Goal: Check status: Check status

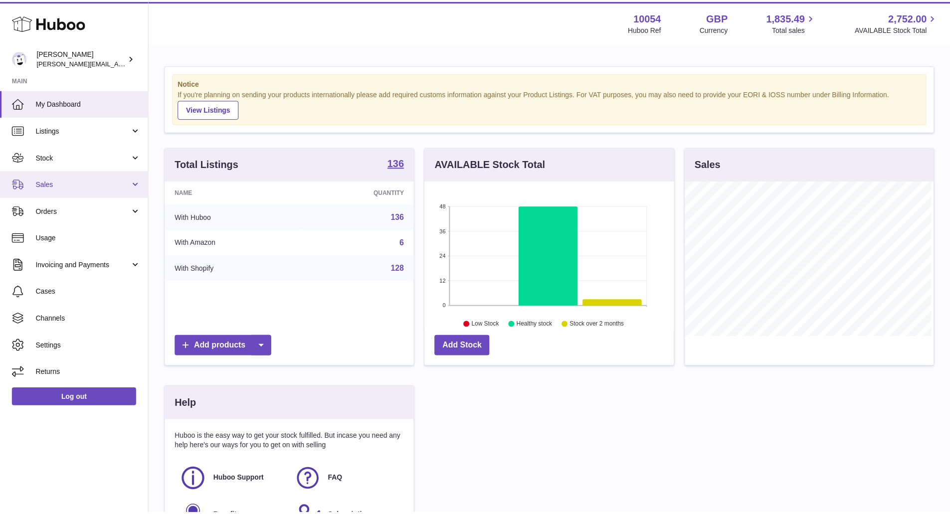
scroll to position [156, 251]
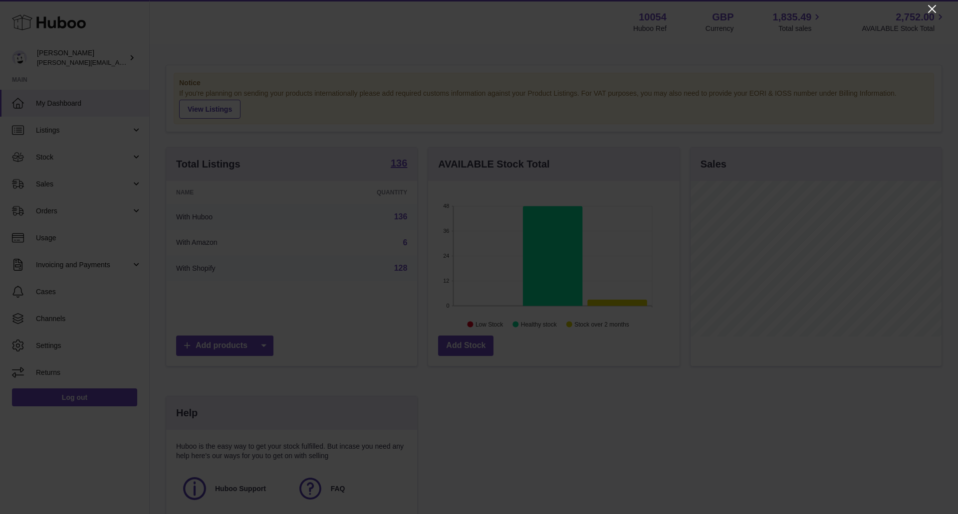
click at [932, 5] on icon "Close" at bounding box center [932, 9] width 12 height 12
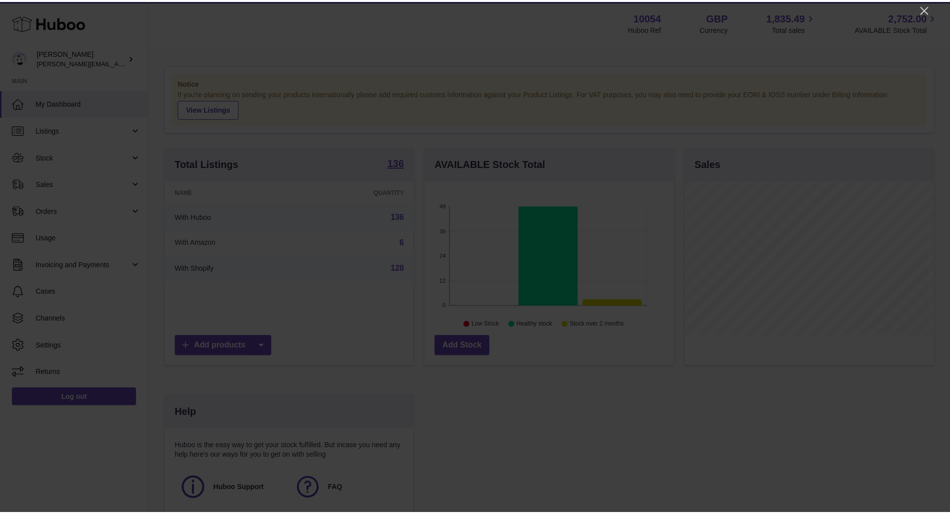
scroll to position [498765, 498673]
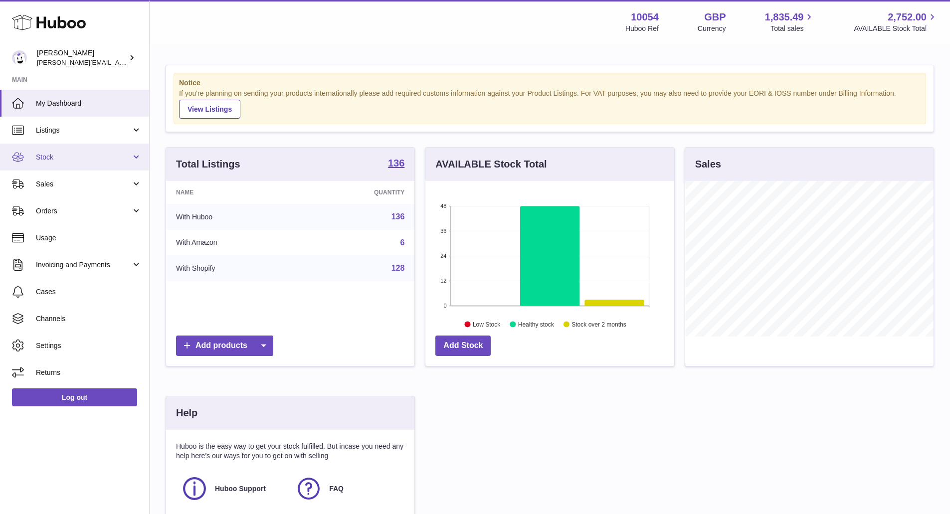
click at [50, 164] on link "Stock" at bounding box center [74, 157] width 149 height 27
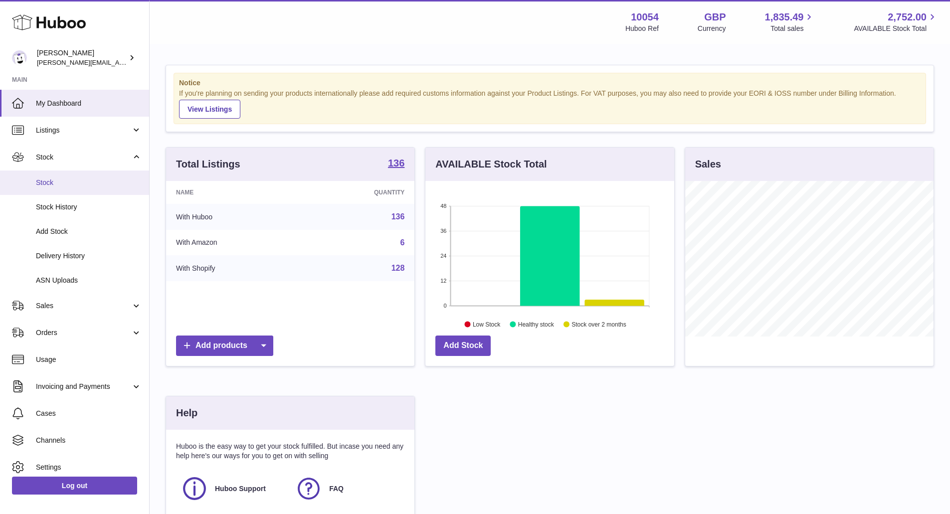
click at [56, 186] on span "Stock" at bounding box center [89, 182] width 106 height 9
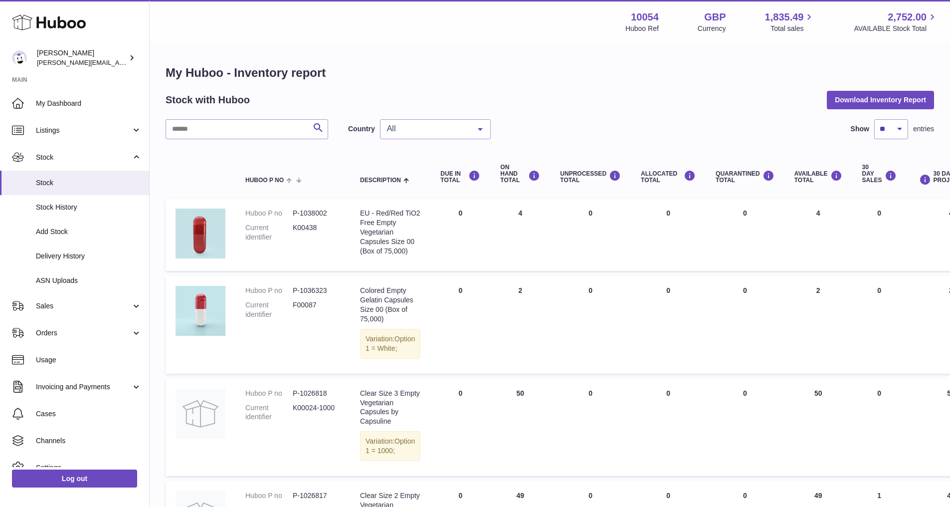
click at [413, 121] on div "All" at bounding box center [435, 129] width 111 height 20
click at [415, 172] on span "GB" at bounding box center [436, 169] width 110 height 20
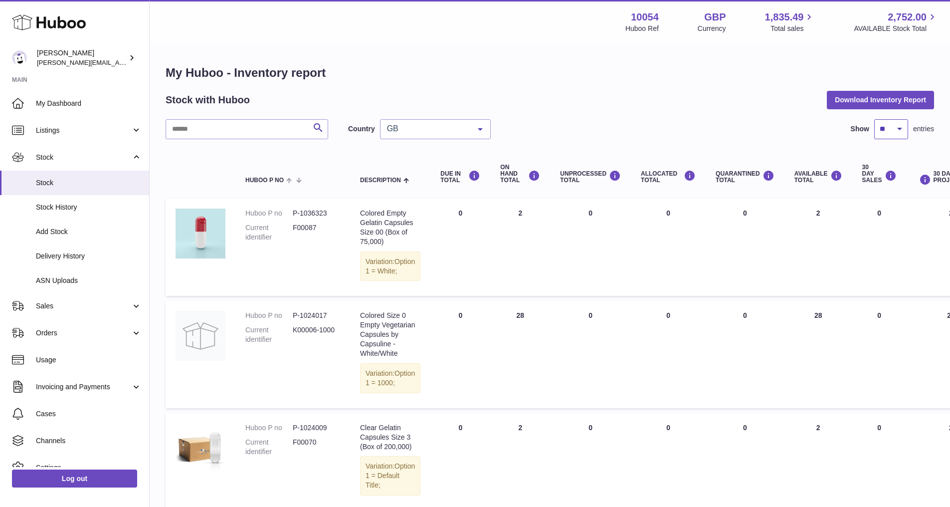
click at [879, 128] on select "** ** ** ***" at bounding box center [892, 129] width 34 height 20
select select "***"
click at [875, 119] on select "** ** ** ***" at bounding box center [892, 129] width 34 height 20
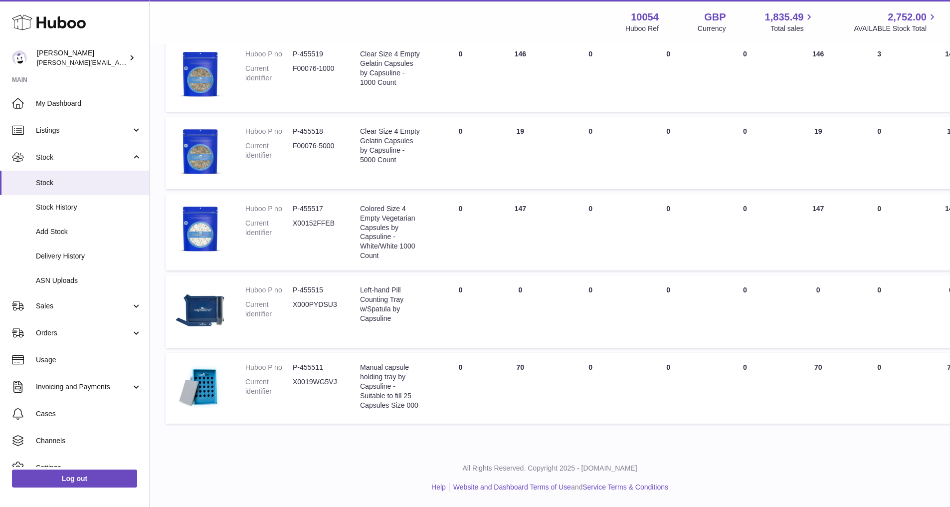
scroll to position [10014, 0]
drag, startPoint x: 293, startPoint y: 383, endPoint x: 327, endPoint y: 388, distance: 34.2
click at [327, 88] on dl "Huboo P no P-455519 Current identifier F00076-1000" at bounding box center [292, 68] width 95 height 38
copy dl "P-455519"
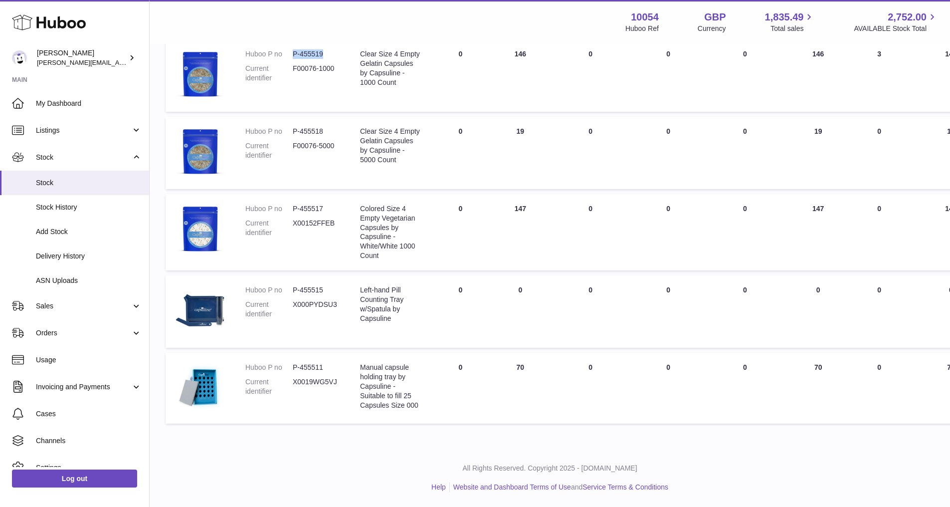
click at [304, 59] on dd "P-455519" at bounding box center [316, 53] width 47 height 9
click at [38, 250] on link "Delivery History" at bounding box center [74, 256] width 149 height 24
click at [113, 200] on link "Stock History" at bounding box center [74, 207] width 149 height 24
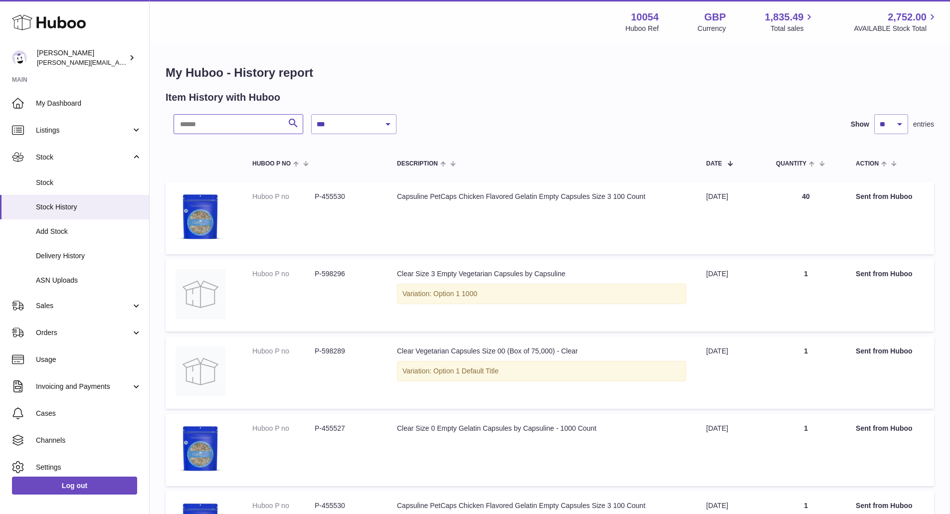
click at [218, 124] on input "text" at bounding box center [239, 124] width 130 height 20
paste input "********"
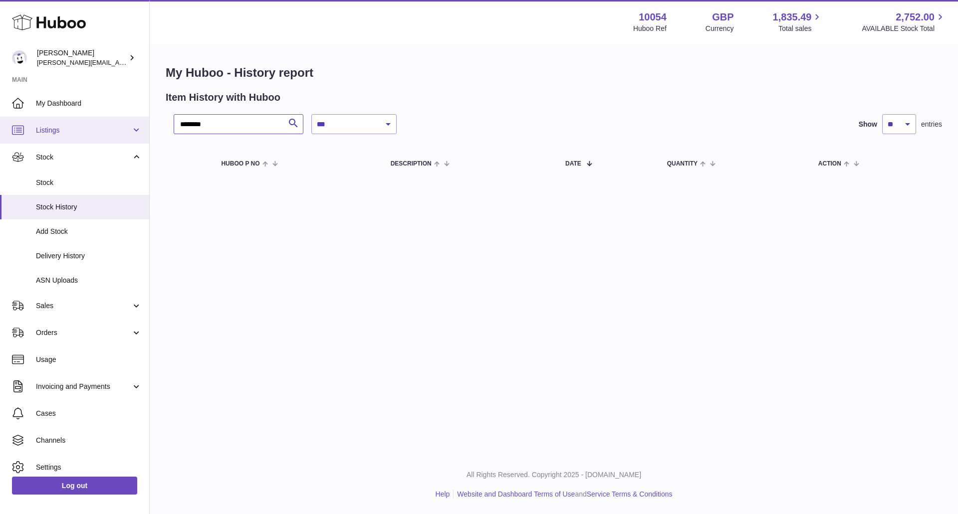
drag, startPoint x: 187, startPoint y: 122, endPoint x: 112, endPoint y: 131, distance: 75.4
click at [127, 131] on div "**********" at bounding box center [479, 257] width 958 height 514
type input "******"
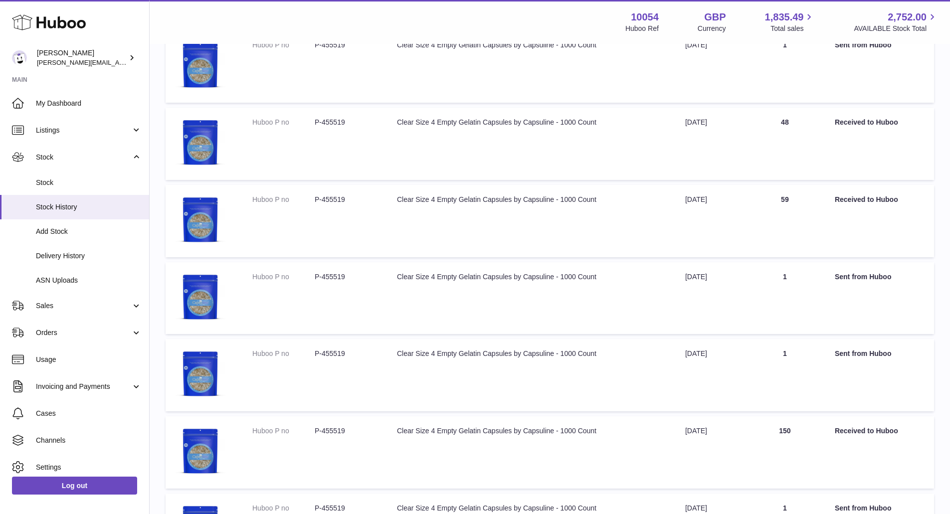
scroll to position [399, 0]
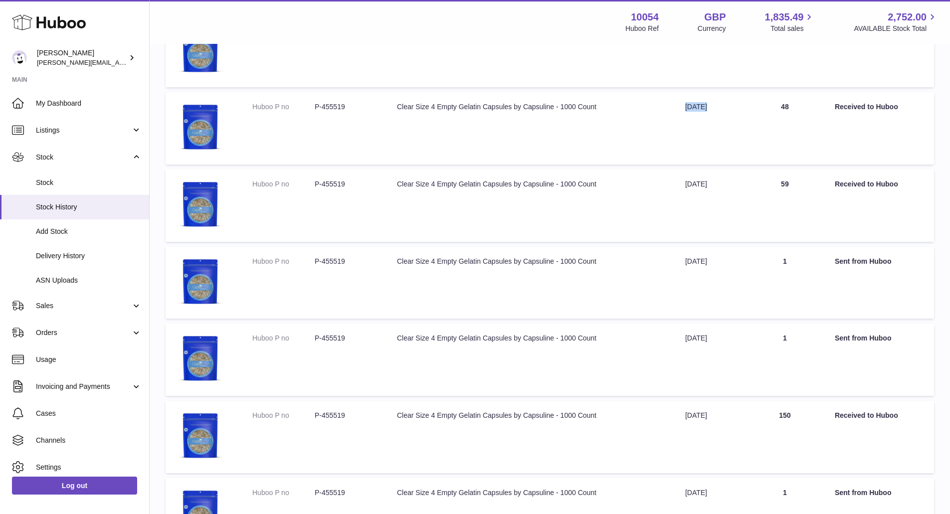
drag, startPoint x: 683, startPoint y: 112, endPoint x: 755, endPoint y: 122, distance: 73.0
click at [755, 122] on tr "Huboo P no P-455519 Description Clear Size 4 Empty Gelatin Capsules by Capsulin…" at bounding box center [550, 128] width 769 height 72
copy tr "[DATE]"
drag, startPoint x: 695, startPoint y: 419, endPoint x: 740, endPoint y: 421, distance: 44.9
click at [740, 421] on td "Date 26th Mar 2025" at bounding box center [711, 437] width 70 height 72
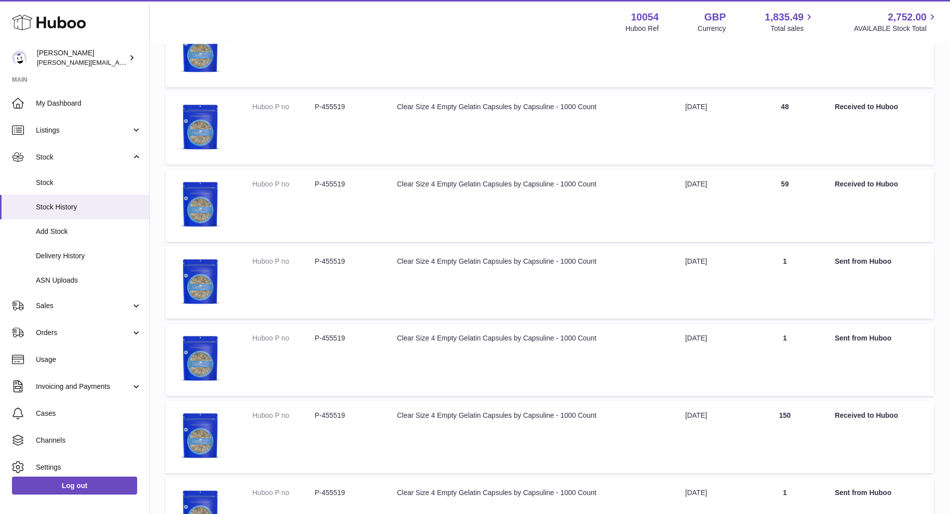
click at [674, 417] on td "Description Clear Size 4 Empty Gelatin Capsules by Capsuline - 1000 Count" at bounding box center [531, 437] width 288 height 72
drag, startPoint x: 676, startPoint y: 417, endPoint x: 748, endPoint y: 416, distance: 72.8
click at [748, 416] on tr "Huboo P no P-455519 Description Clear Size 4 Empty Gelatin Capsules by Capsulin…" at bounding box center [550, 437] width 769 height 72
copy tr "26th Mar 2025"
click at [60, 258] on span "Delivery History" at bounding box center [89, 255] width 106 height 9
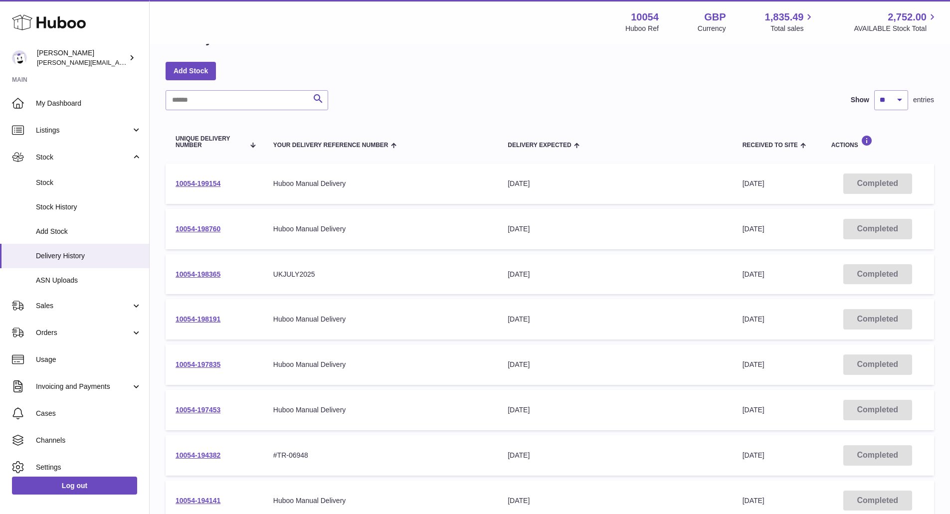
scroll to position [50, 0]
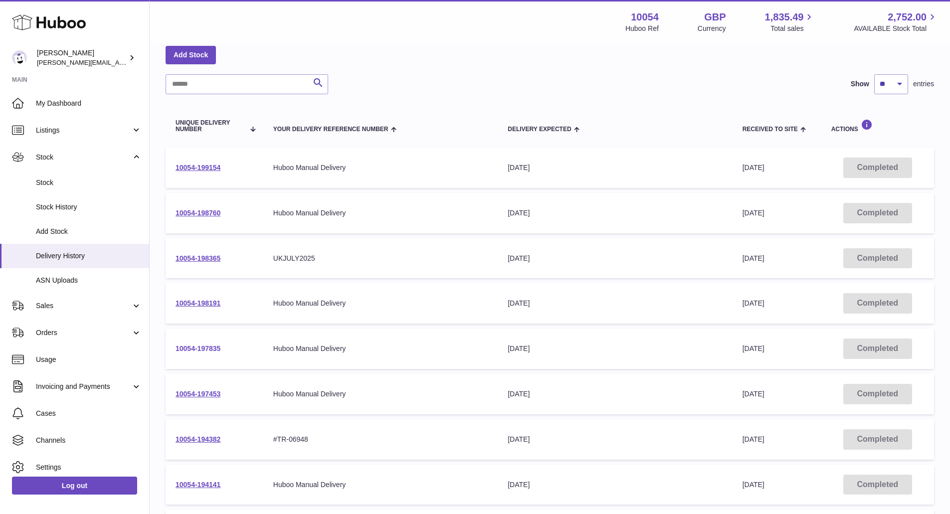
click at [185, 350] on link "10054-197835" at bounding box center [198, 349] width 45 height 8
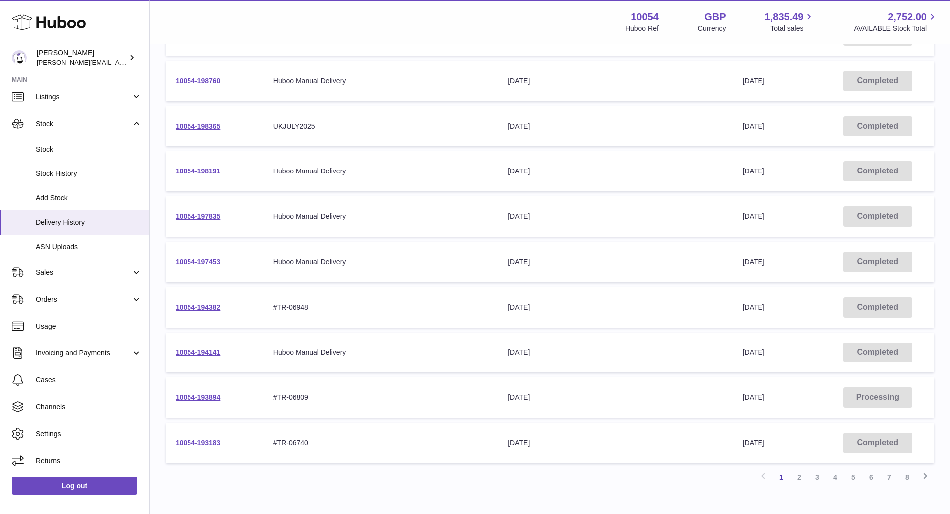
scroll to position [200, 0]
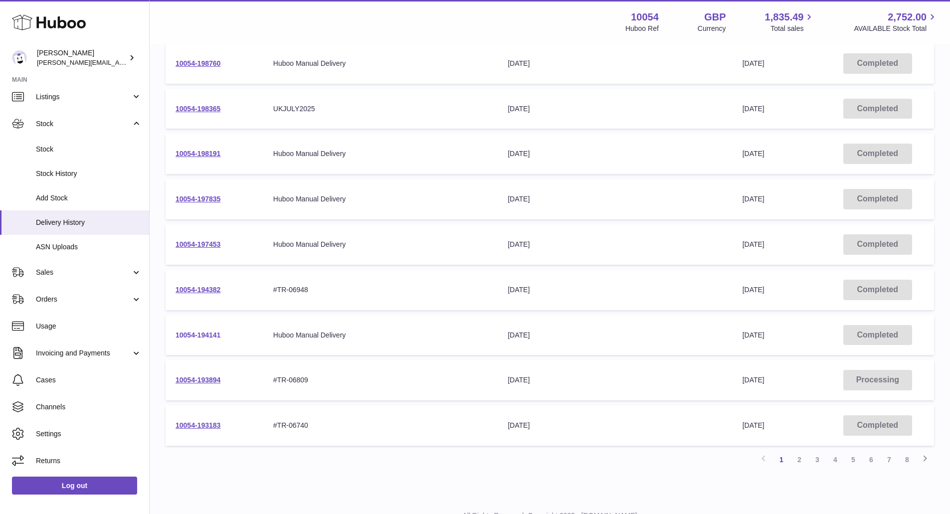
click at [195, 334] on link "10054-194141" at bounding box center [198, 335] width 45 height 8
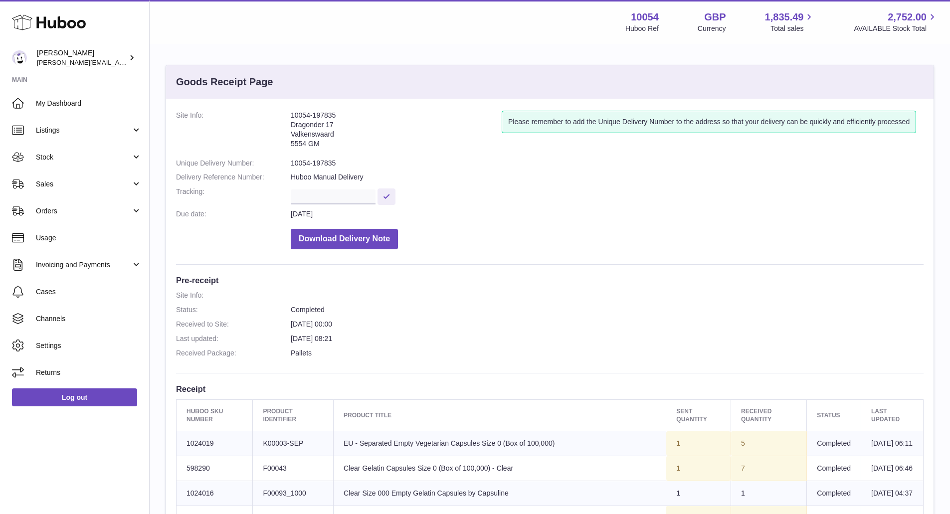
drag, startPoint x: 292, startPoint y: 112, endPoint x: 338, endPoint y: 113, distance: 46.4
click at [338, 113] on dl "Site Info: 10054-197835 Dragonder 17 Valkenswaard 5554 GM Please remember to ad…" at bounding box center [550, 183] width 748 height 144
copy dl "10054-197835"
click at [455, 478] on td "Product title Clear Gelatin Capsules Size 0 (Box of 100,000) - Clear" at bounding box center [500, 468] width 333 height 25
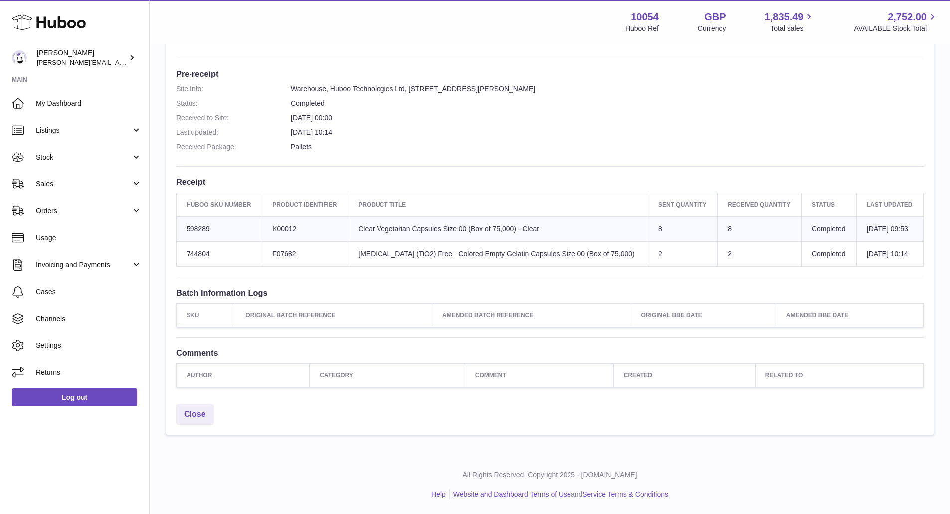
scroll to position [242, 0]
click at [198, 421] on link "Close" at bounding box center [195, 415] width 38 height 20
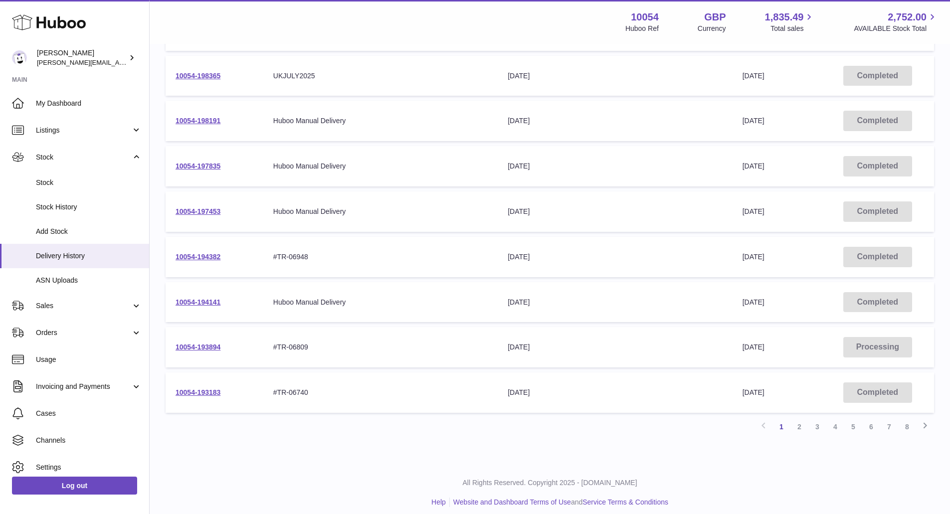
scroll to position [240, 0]
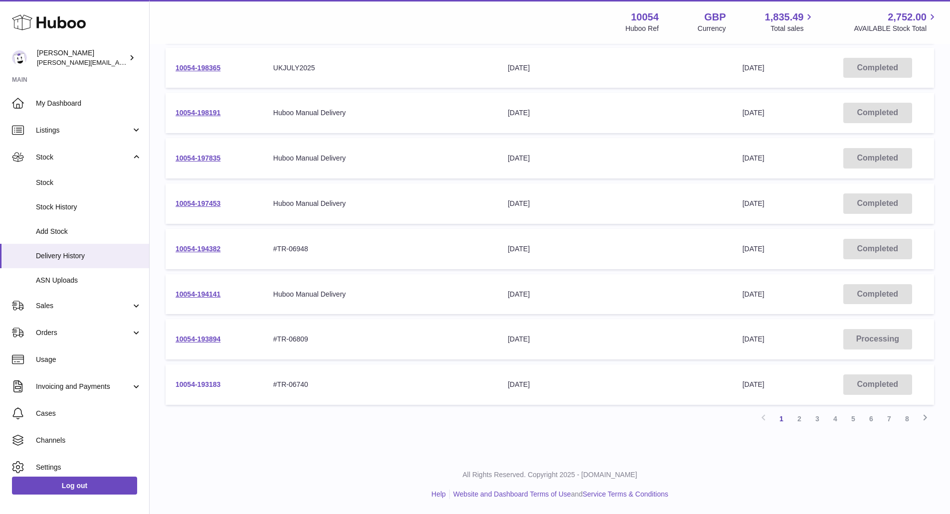
click at [200, 382] on link "10054-193183" at bounding box center [198, 385] width 45 height 8
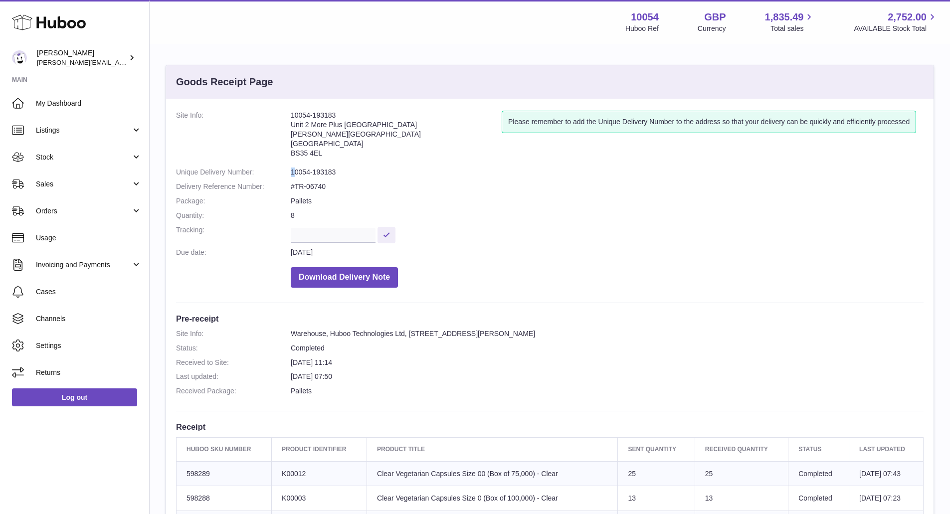
click at [294, 172] on dl "Site Info: 10054-193183 Unit [GEOGRAPHIC_DATA][STREET_ADDRESS][PERSON_NAME] Ple…" at bounding box center [550, 202] width 748 height 182
drag, startPoint x: 293, startPoint y: 190, endPoint x: 328, endPoint y: 188, distance: 34.5
click at [328, 188] on dl "Site Info: 10054-193183 Unit [GEOGRAPHIC_DATA][STREET_ADDRESS][PERSON_NAME] Ple…" at bounding box center [550, 202] width 748 height 182
copy div "Page Site Info: 10054-193183 Unit 2 M"
drag, startPoint x: 249, startPoint y: -60, endPoint x: 231, endPoint y: -60, distance: 18.0
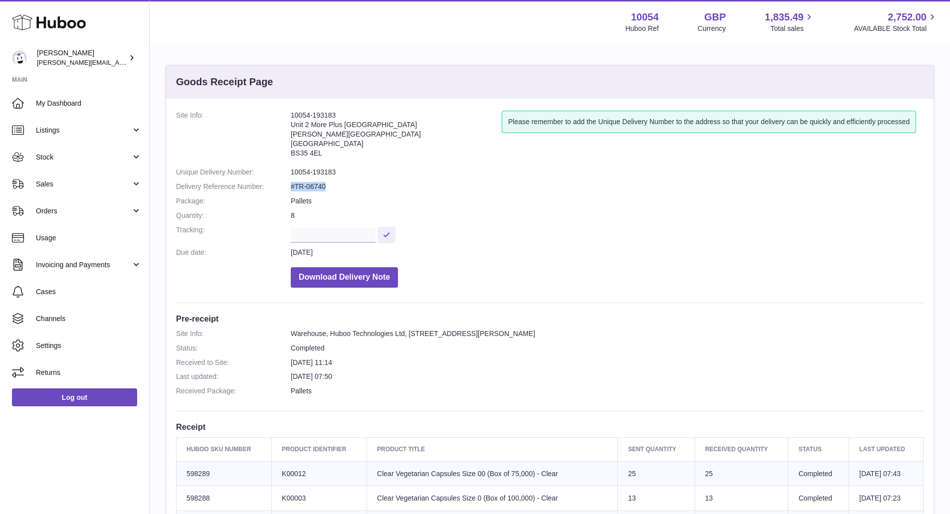
click at [231, 0] on html ".st0{fill:#141414;}" at bounding box center [475, 257] width 950 height 514
click at [297, 184] on dd "#TR-06740" at bounding box center [607, 186] width 633 height 9
copy dl "#TR-06740"
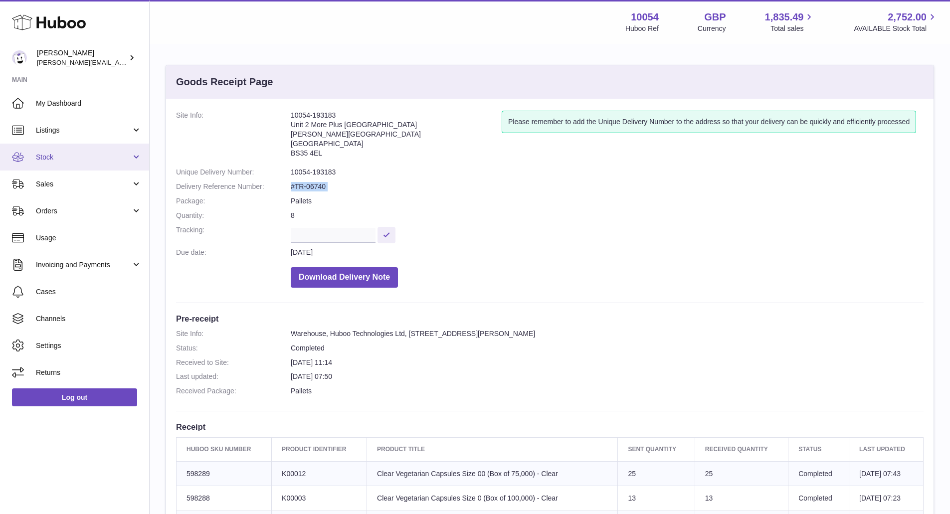
click at [68, 163] on link "Stock" at bounding box center [74, 157] width 149 height 27
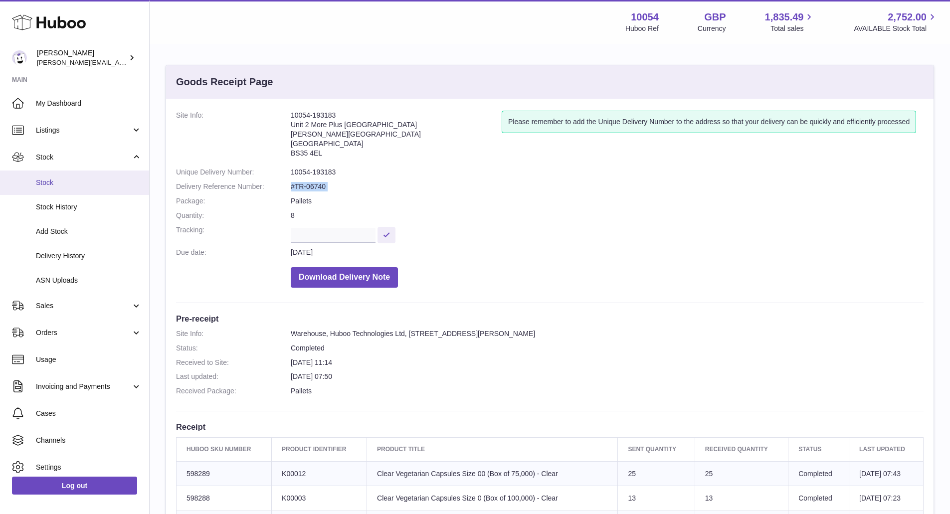
click at [70, 179] on span "Stock" at bounding box center [89, 182] width 106 height 9
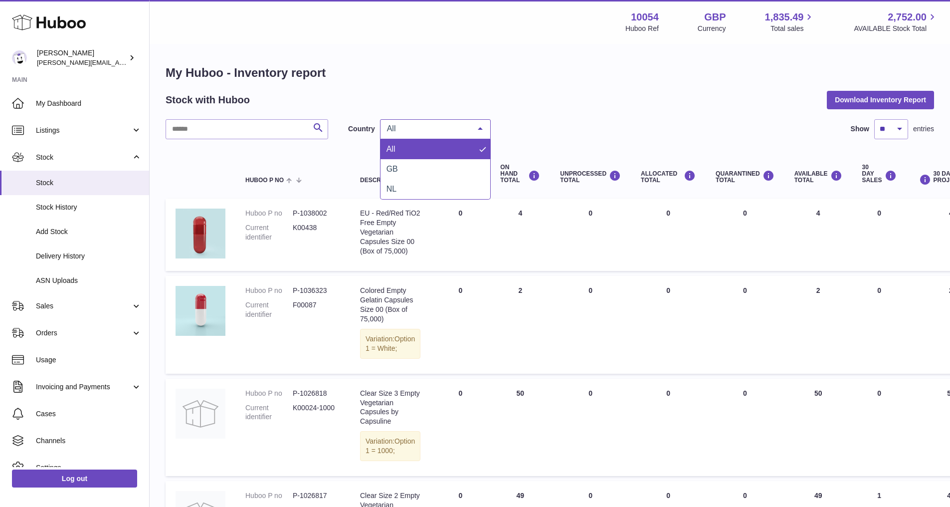
click at [469, 136] on div "All All GB NL No elements found. Consider changing the search query. List is em…" at bounding box center [435, 129] width 111 height 20
click at [448, 166] on span "GB" at bounding box center [436, 169] width 110 height 20
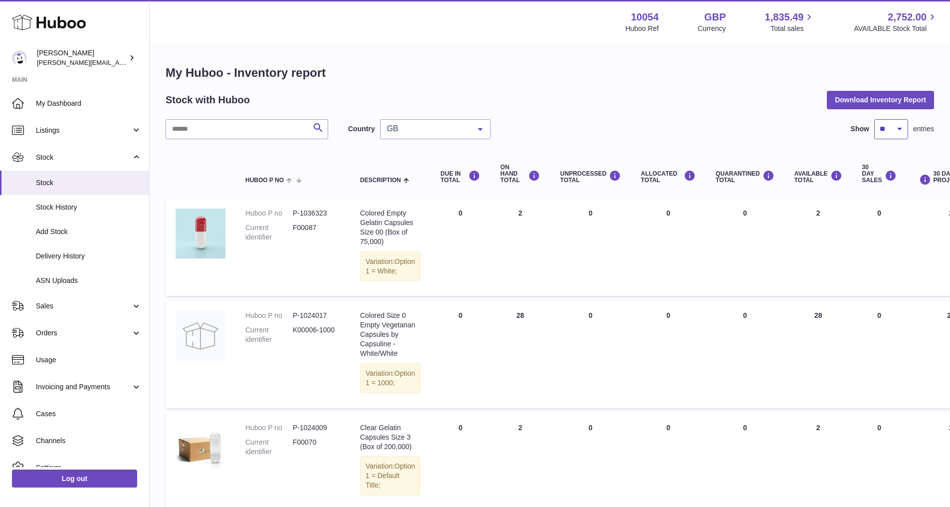
click at [888, 129] on select "** ** ** ***" at bounding box center [892, 129] width 34 height 20
select select "***"
click at [875, 119] on select "** ** ** ***" at bounding box center [892, 129] width 34 height 20
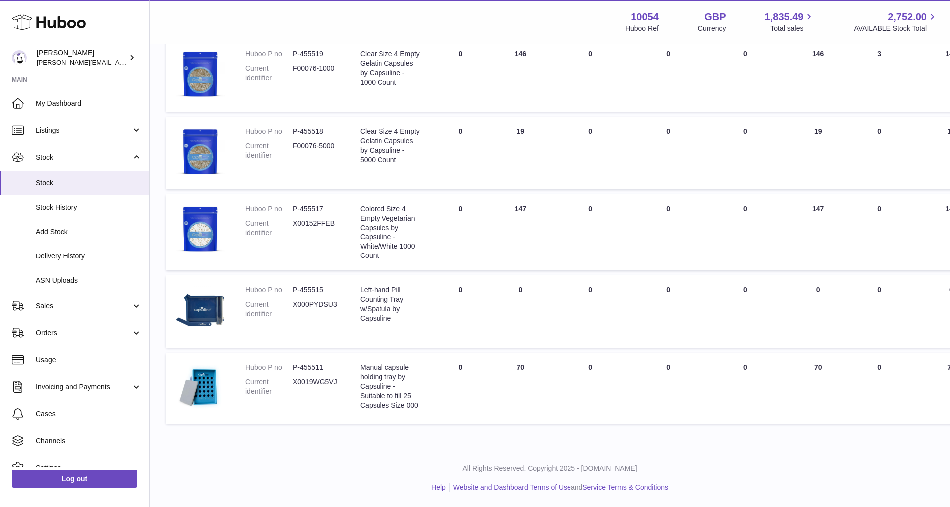
scroll to position [10358, 0]
drag, startPoint x: 285, startPoint y: 355, endPoint x: 328, endPoint y: 356, distance: 42.9
click at [328, 356] on td "Huboo P no P-455511 Current identifier X0019WG5VJ" at bounding box center [292, 388] width 115 height 71
copy dl "Huboo P no P-455511"
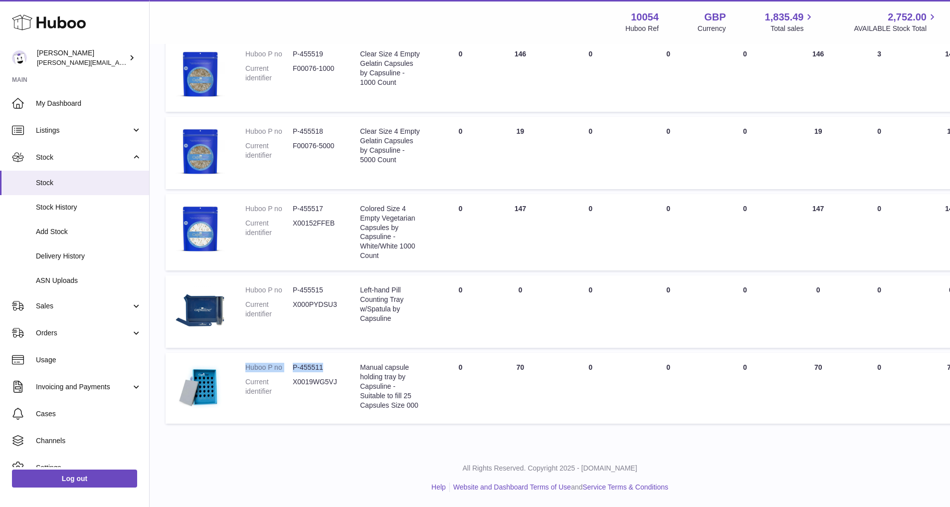
click at [320, 365] on dd "P-455511" at bounding box center [316, 367] width 47 height 9
drag, startPoint x: 296, startPoint y: 362, endPoint x: 284, endPoint y: 366, distance: 12.3
click at [284, 366] on dl "Huboo P no P-455511 Current identifier X0019WG5VJ" at bounding box center [292, 382] width 95 height 38
copy dl "P-455511"
click at [291, 366] on dl "Huboo P no P-455511 Current identifier X0019WG5VJ" at bounding box center [292, 382] width 95 height 38
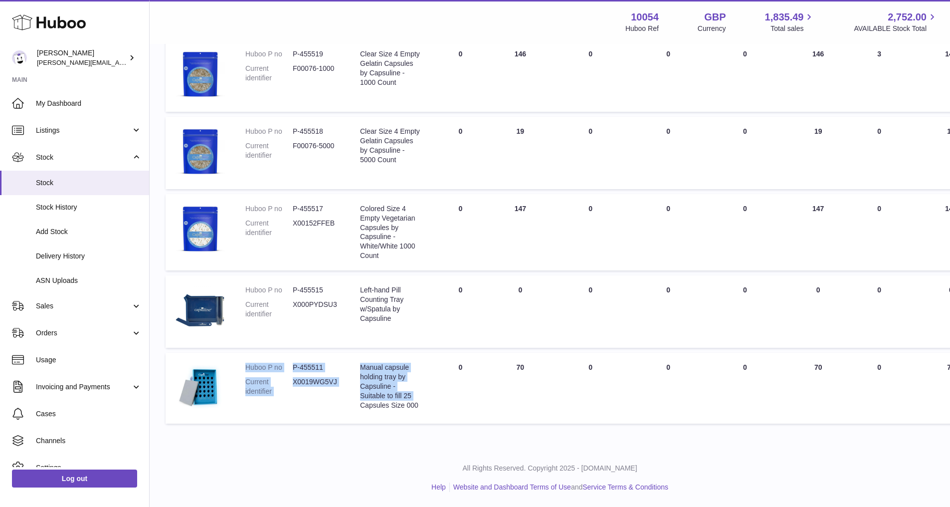
drag, startPoint x: 245, startPoint y: 361, endPoint x: 359, endPoint y: 395, distance: 119.2
click at [359, 395] on tr "Huboo P no P-455511 Current identifier X0019WG5VJ Description Manual capsule ho…" at bounding box center [630, 388] width 929 height 71
copy tr "Huboo P no P-455511 Current identifier X0019WG5VJ Description Manual capsule ho…"
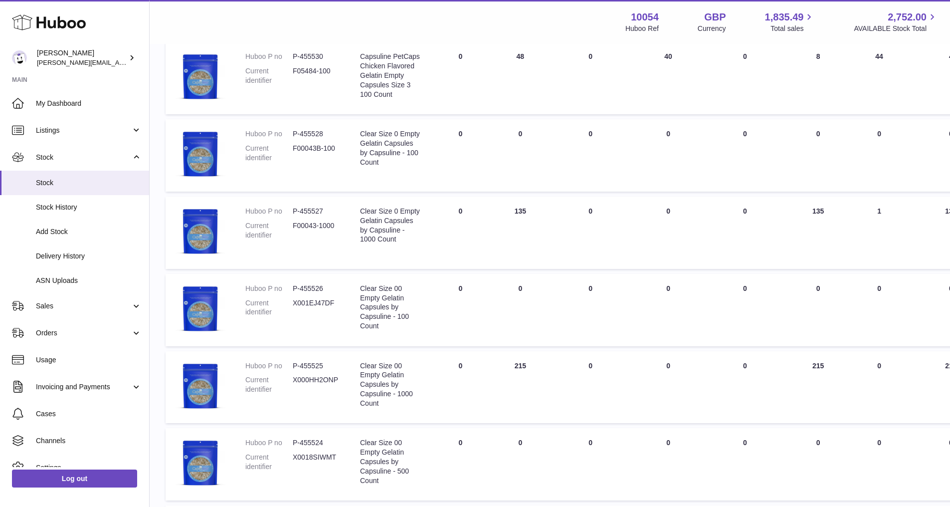
scroll to position [8611, 0]
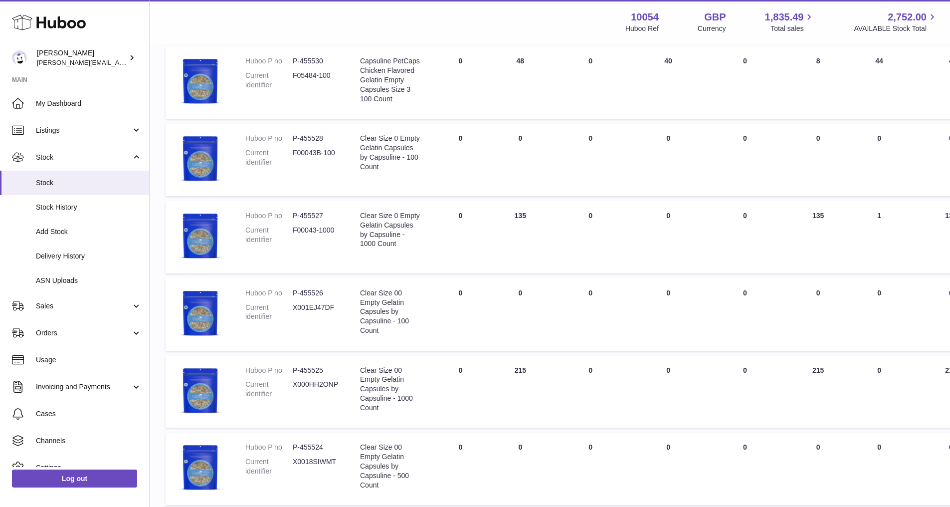
drag, startPoint x: 241, startPoint y: 287, endPoint x: 335, endPoint y: 285, distance: 93.8
copy dl "Huboo P no P-598292"
drag, startPoint x: 246, startPoint y: 287, endPoint x: 342, endPoint y: 314, distance: 99.9
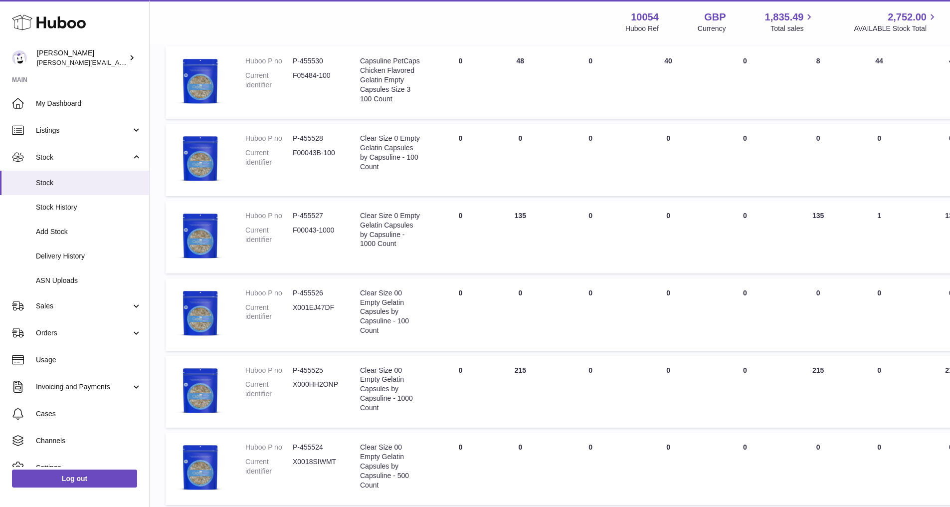
copy dl "Huboo P no P-598292 Current identifier CAPSHT0025"
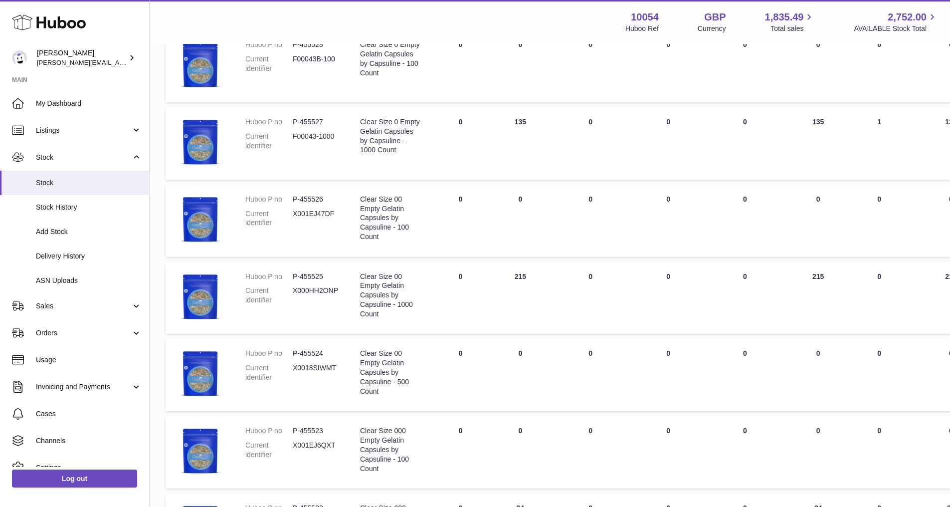
scroll to position [8711, 0]
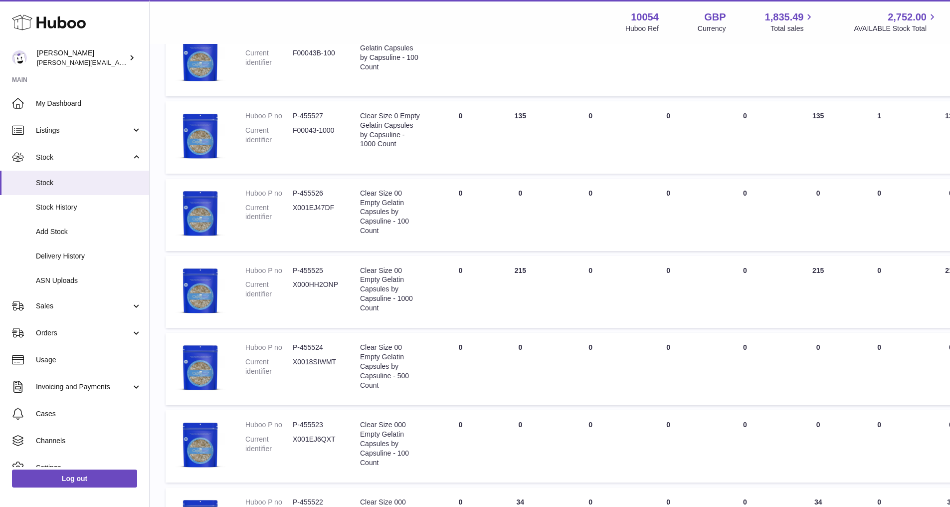
drag, startPoint x: 247, startPoint y: 299, endPoint x: 336, endPoint y: 330, distance: 93.6
copy dl "Huboo P no P-598291 Current identifier CAPSHT025"
